Goal: Ask a question

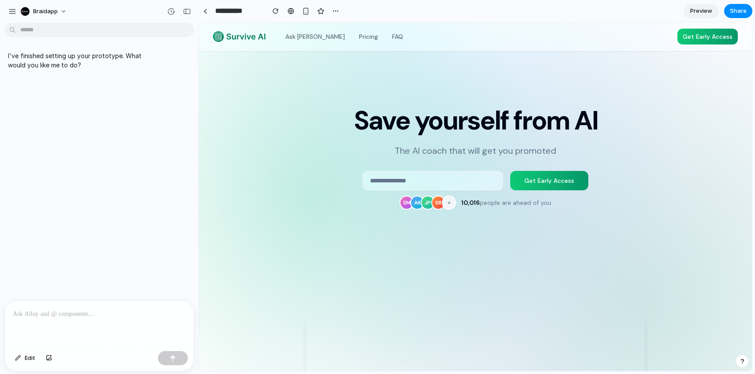
drag, startPoint x: 555, startPoint y: 179, endPoint x: 526, endPoint y: 230, distance: 58.4
click at [526, 230] on section "Save yourself from AI The AI coach that will get you promoted Get Early Access …" at bounding box center [475, 158] width 553 height 215
click at [290, 37] on link "Ask [PERSON_NAME]" at bounding box center [315, 37] width 70 height 14
